Goal: Transaction & Acquisition: Purchase product/service

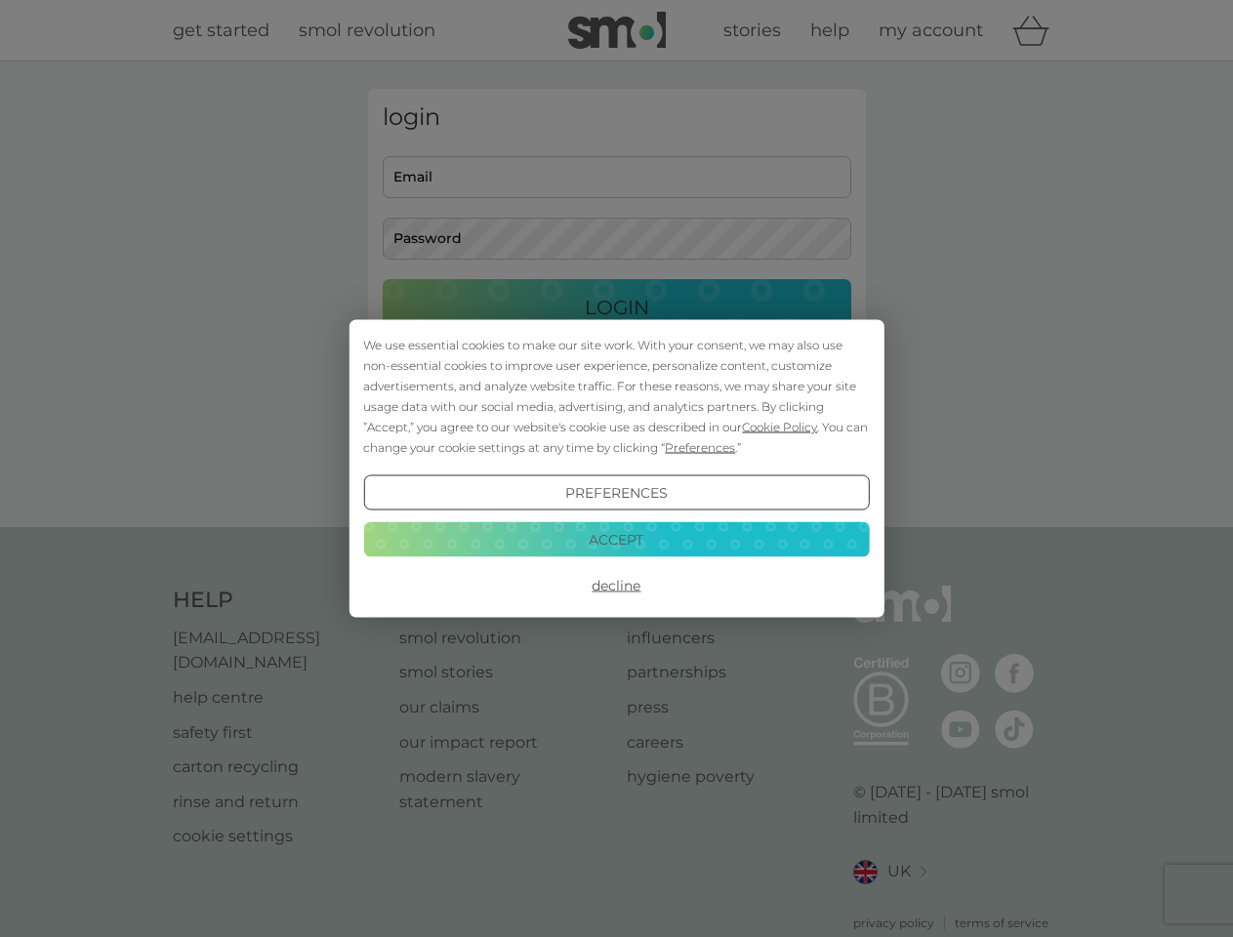
click at [780, 427] on span "Cookie Policy" at bounding box center [779, 427] width 75 height 15
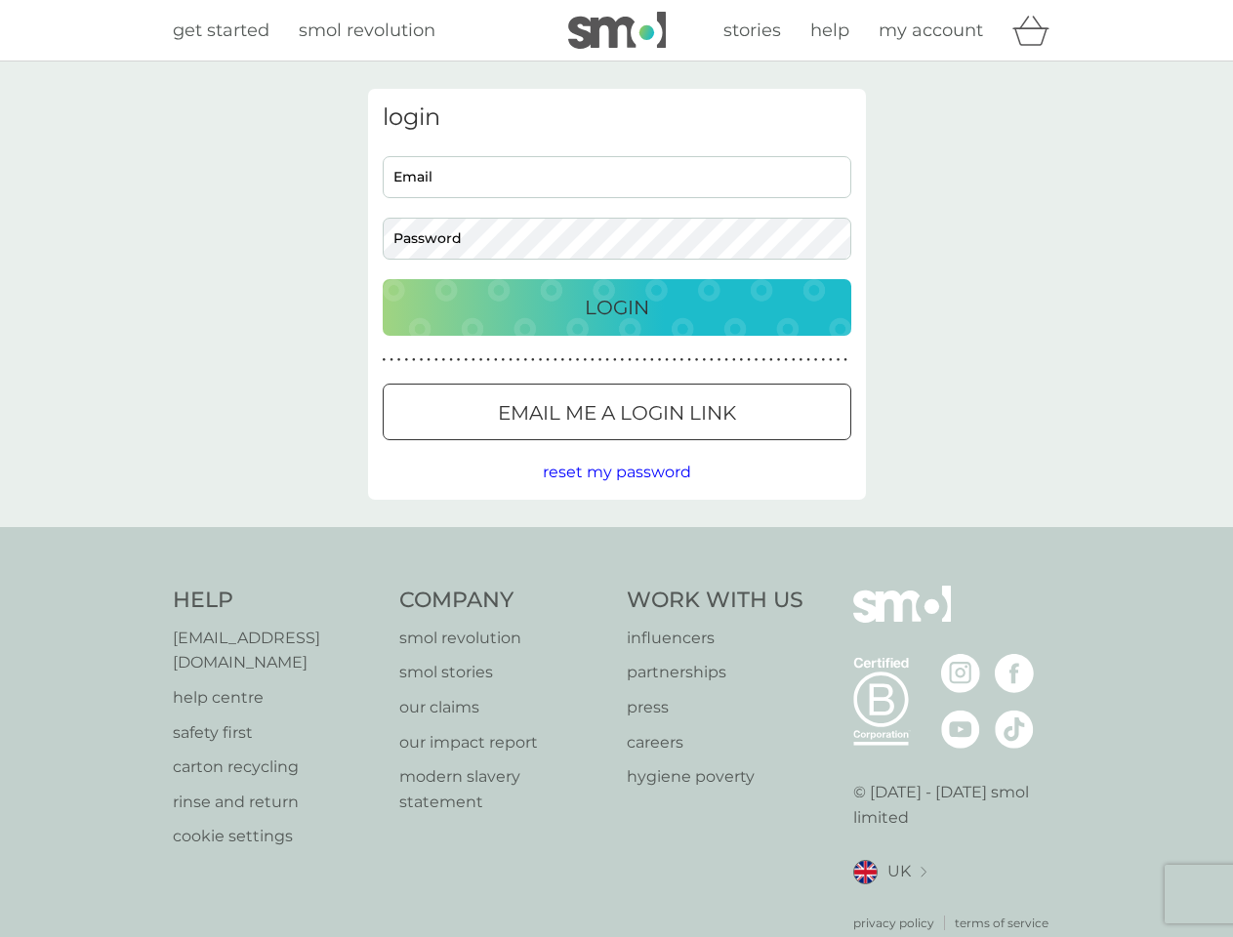
click at [698, 447] on div "login Email Password Login ● ● ● ● ● ● ● ● ● ● ● ● ● ● ● ● ● ● ● ● ● ● ● ● ● ● …" at bounding box center [617, 294] width 498 height 411
click at [616, 493] on div "login Email Password Login ● ● ● ● ● ● ● ● ● ● ● ● ● ● ● ● ● ● ● ● ● ● ● ● ● ● …" at bounding box center [617, 294] width 498 height 411
click at [616, 586] on div "Help [EMAIL_ADDRESS][DOMAIN_NAME] help centre safety first carton recycling rin…" at bounding box center [617, 759] width 889 height 347
click at [616, 539] on div "Help [EMAIL_ADDRESS][DOMAIN_NAME] help centre safety first carton recycling rin…" at bounding box center [616, 759] width 1233 height 464
